Goal: Task Accomplishment & Management: Manage account settings

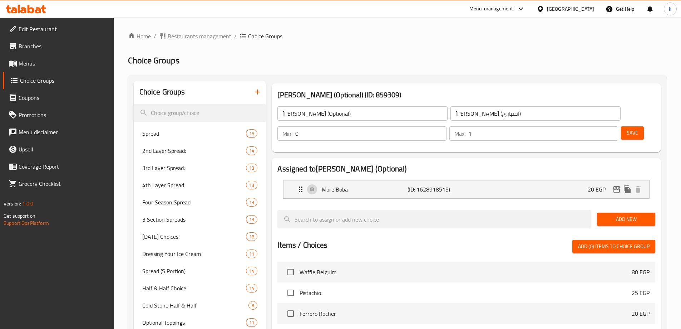
click at [210, 34] on span "Restaurants management" at bounding box center [200, 36] width 64 height 9
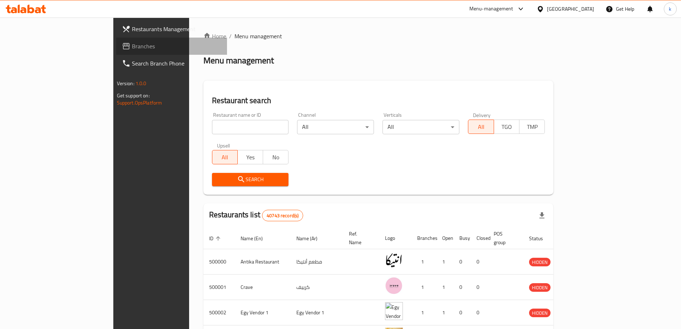
click at [132, 47] on span "Branches" at bounding box center [176, 46] width 89 height 9
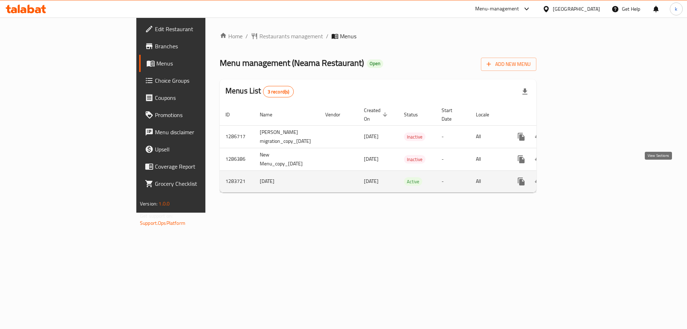
click at [577, 177] on icon "enhanced table" at bounding box center [572, 181] width 9 height 9
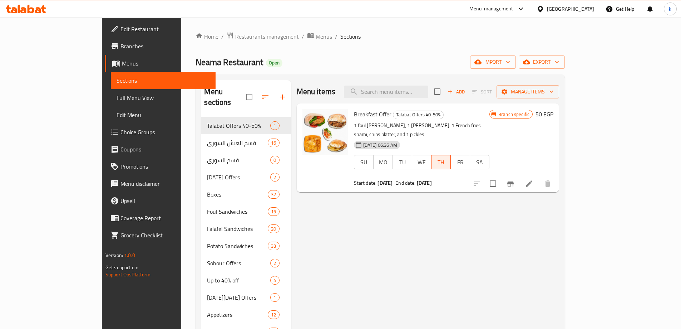
click at [436, 99] on div "Menu items Add Sort Manage items" at bounding box center [428, 91] width 263 height 23
click at [428, 91] on input "search" at bounding box center [386, 91] width 84 height 13
paste input "Foul Neama Sandwich"
type input "Foul Neama Sandwich"
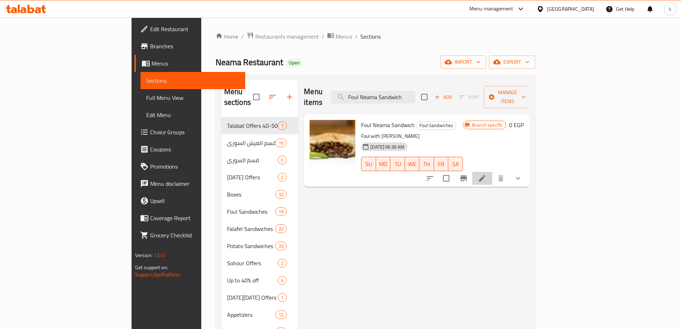
click at [492, 172] on li at bounding box center [482, 178] width 20 height 13
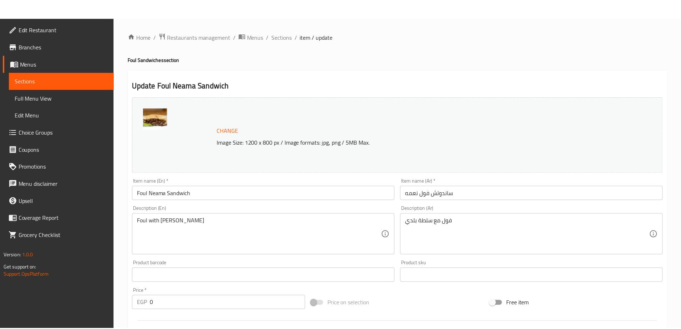
scroll to position [224, 0]
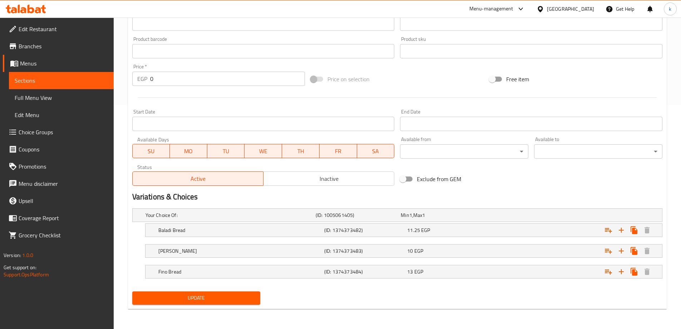
drag, startPoint x: 504, startPoint y: 179, endPoint x: 403, endPoint y: 70, distance: 148.0
click at [504, 179] on div "Exclude from GEM" at bounding box center [486, 178] width 179 height 19
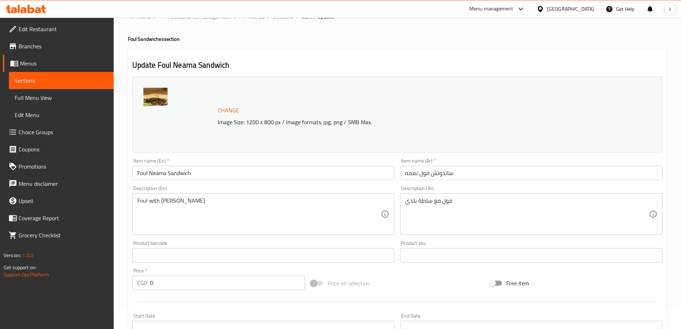
scroll to position [0, 0]
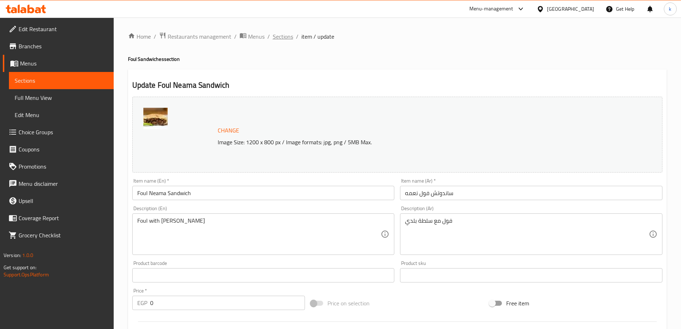
click at [292, 37] on span "Sections" at bounding box center [283, 36] width 20 height 9
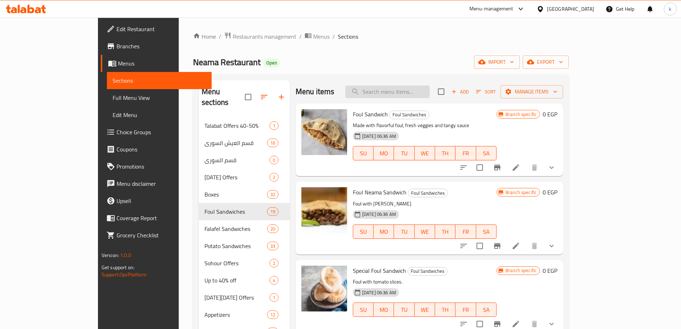
drag, startPoint x: 413, startPoint y: 102, endPoint x: 418, endPoint y: 98, distance: 6.1
click at [415, 99] on div "Menu items Add Sort Manage items" at bounding box center [430, 91] width 268 height 23
click at [418, 98] on input "search" at bounding box center [387, 91] width 84 height 13
paste input "Special Foul Sandwich"
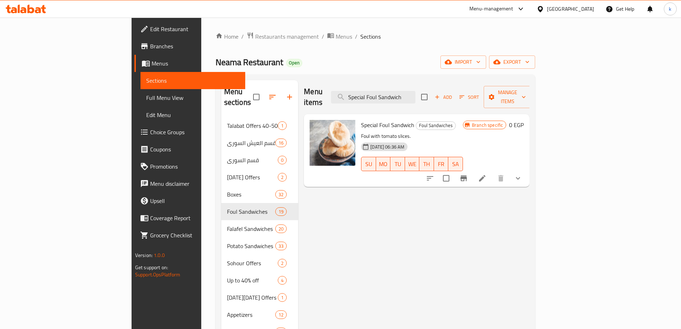
type input "Special Foul Sandwich"
click at [487, 174] on icon at bounding box center [482, 178] width 9 height 9
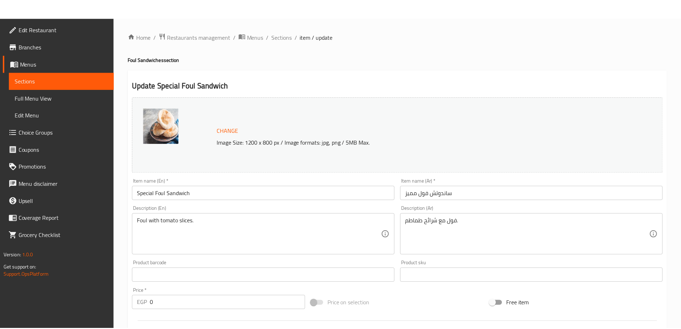
scroll to position [224, 0]
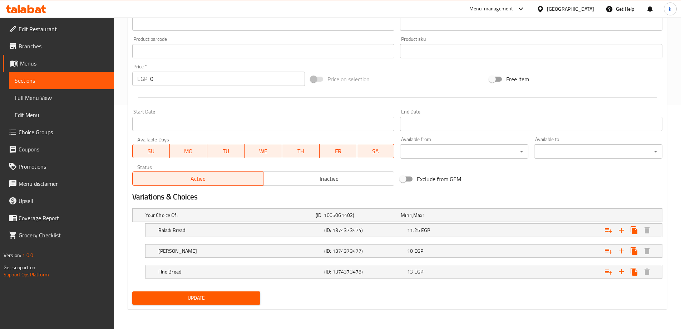
drag, startPoint x: 504, startPoint y: 185, endPoint x: 461, endPoint y: 163, distance: 48.3
click at [504, 185] on div "Exclude from GEM" at bounding box center [486, 178] width 179 height 19
